Goal: Obtain resource: Download file/media

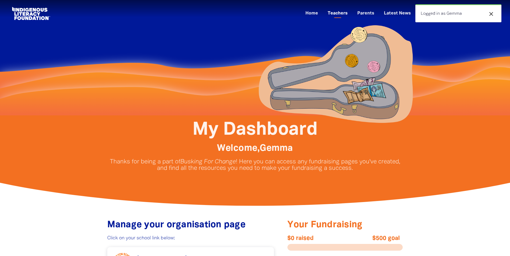
click at [335, 12] on link "Teachers" at bounding box center [337, 13] width 26 height 9
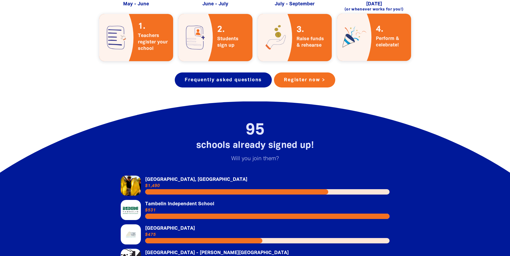
scroll to position [1209, 0]
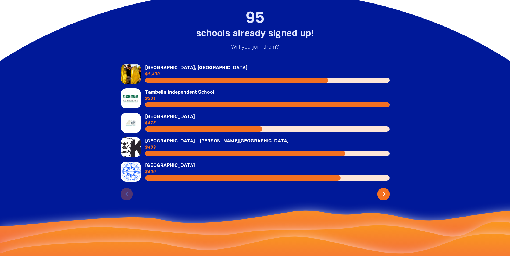
click at [382, 190] on icon "chevron_right" at bounding box center [383, 194] width 9 height 9
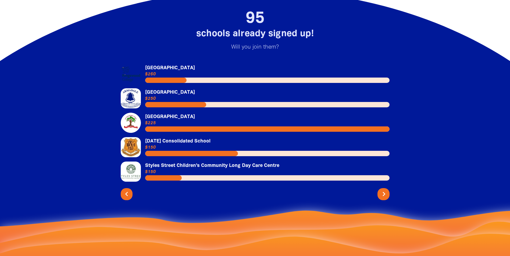
click at [382, 190] on icon "chevron_right" at bounding box center [383, 194] width 9 height 9
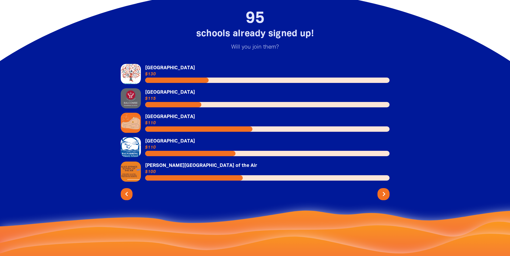
click at [382, 190] on icon "chevron_right" at bounding box center [383, 194] width 9 height 9
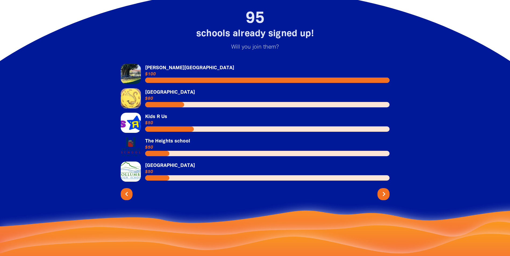
click at [382, 190] on icon "chevron_right" at bounding box center [383, 194] width 9 height 9
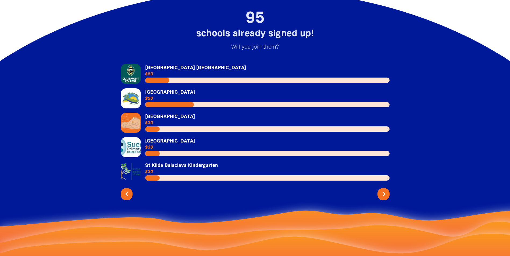
click at [382, 190] on icon "chevron_right" at bounding box center [383, 194] width 9 height 9
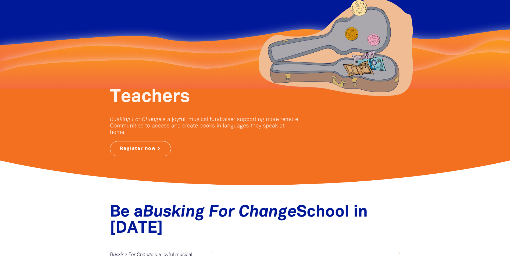
scroll to position [0, 0]
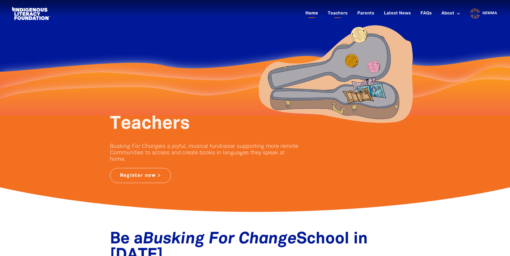
click at [313, 15] on link "Home" at bounding box center [311, 13] width 19 height 9
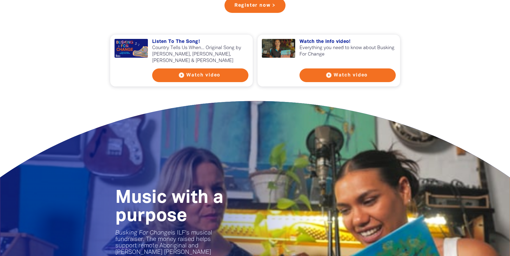
scroll to position [457, 0]
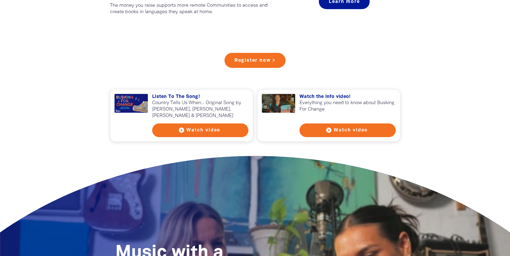
click at [220, 132] on button "play_circle_filled Watch video" at bounding box center [200, 131] width 96 height 14
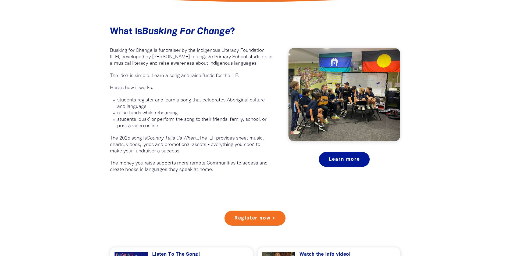
scroll to position [296, 0]
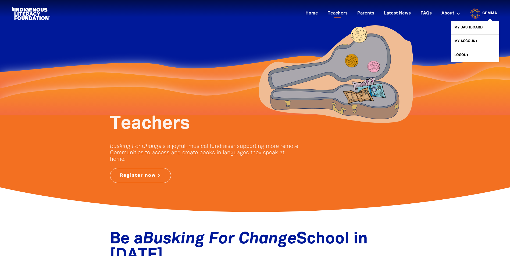
click at [485, 14] on link "Gemma" at bounding box center [489, 14] width 15 height 4
click at [472, 28] on link "My Dashboard" at bounding box center [475, 27] width 48 height 13
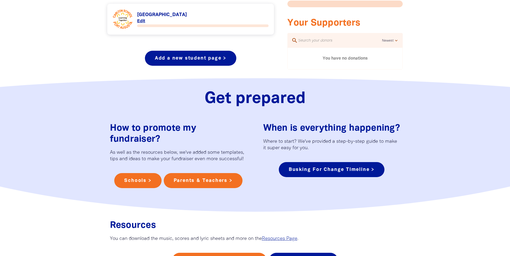
scroll to position [269, 0]
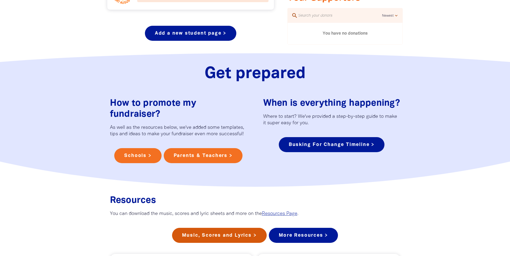
click at [234, 243] on link "Music, Scores and Lyrics >" at bounding box center [219, 235] width 95 height 15
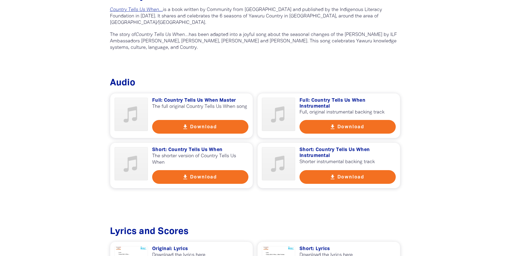
scroll to position [242, 0]
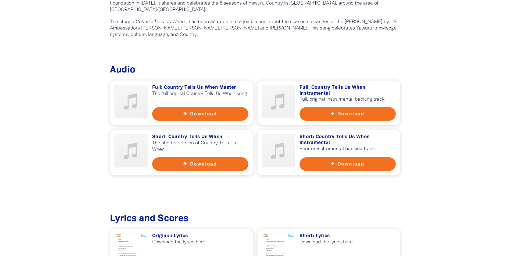
click at [345, 164] on button "get_app Download" at bounding box center [347, 164] width 96 height 14
click at [182, 164] on icon "get_app" at bounding box center [185, 164] width 6 height 6
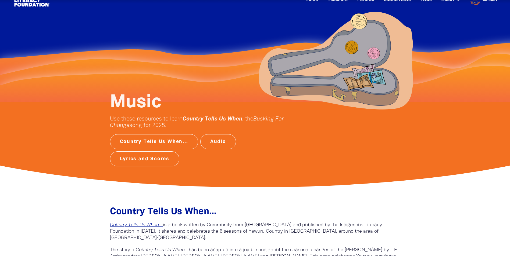
scroll to position [0, 0]
